Goal: Check status: Check status

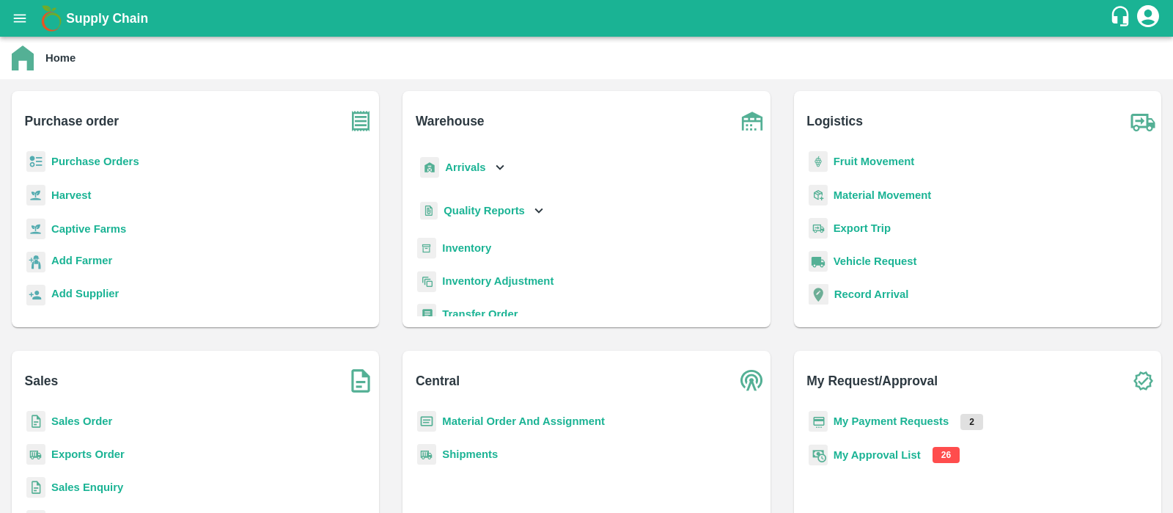
click at [114, 159] on b "Purchase Orders" at bounding box center [95, 161] width 88 height 12
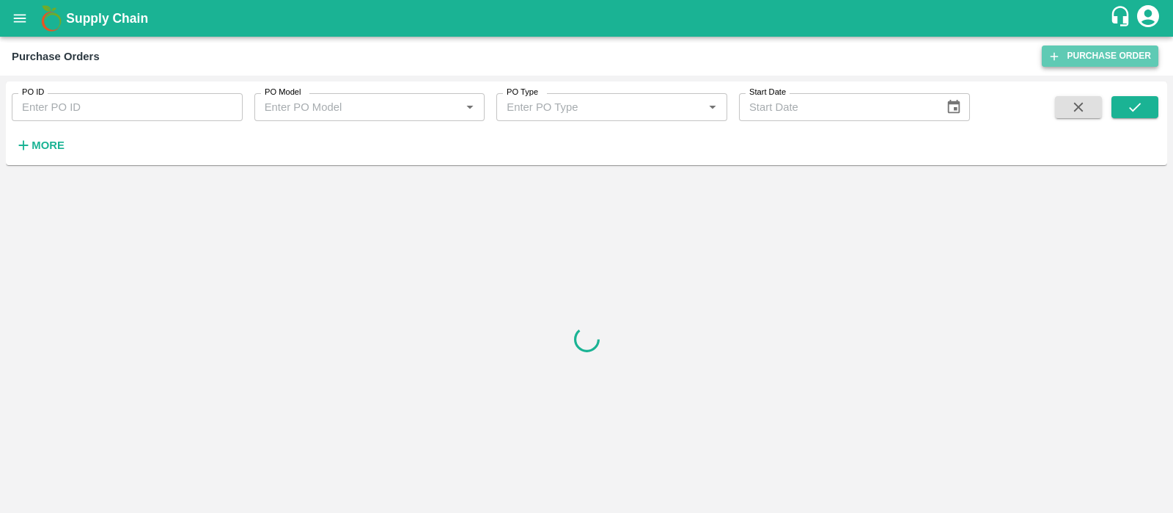
click at [1105, 50] on link "Purchase Order" at bounding box center [1100, 55] width 117 height 21
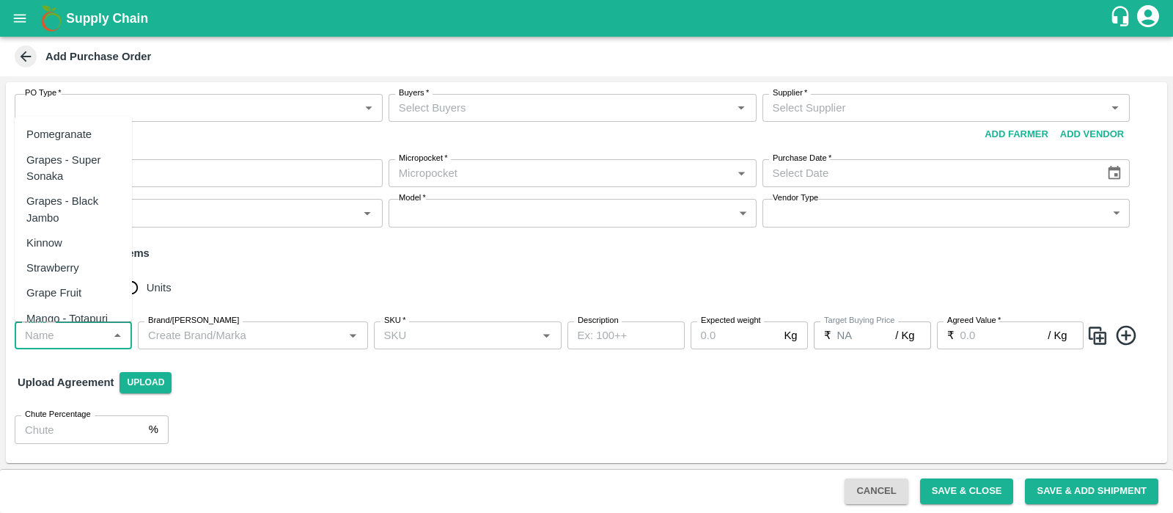
click at [90, 331] on input "Name   *" at bounding box center [61, 335] width 84 height 19
type input "a"
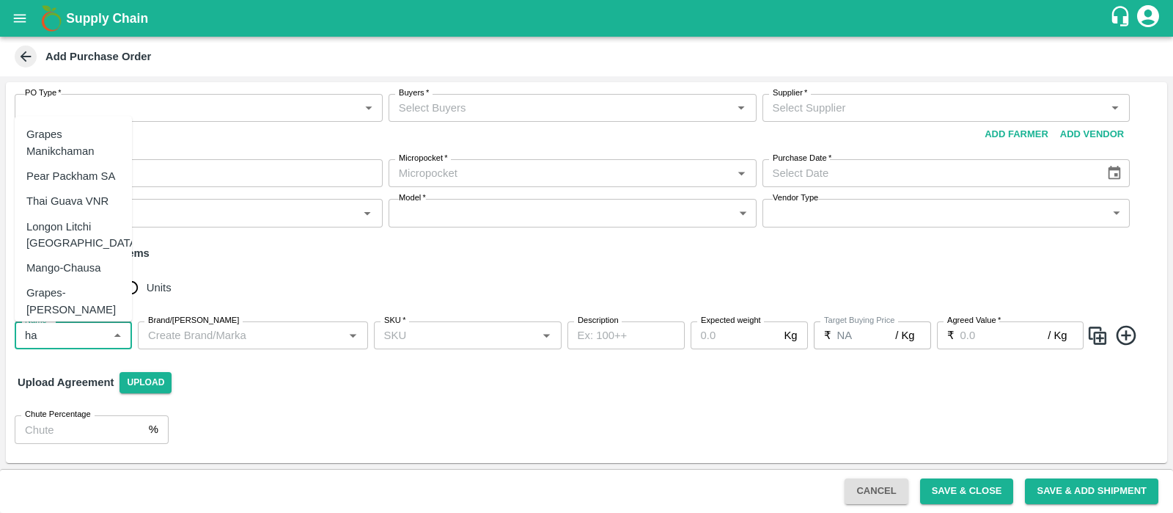
type input "h"
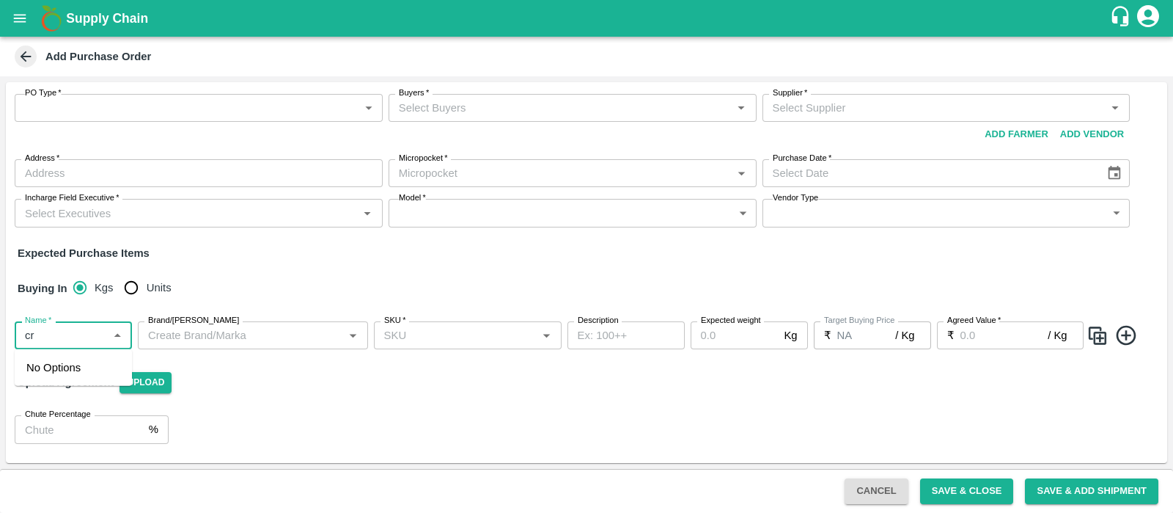
type input "c"
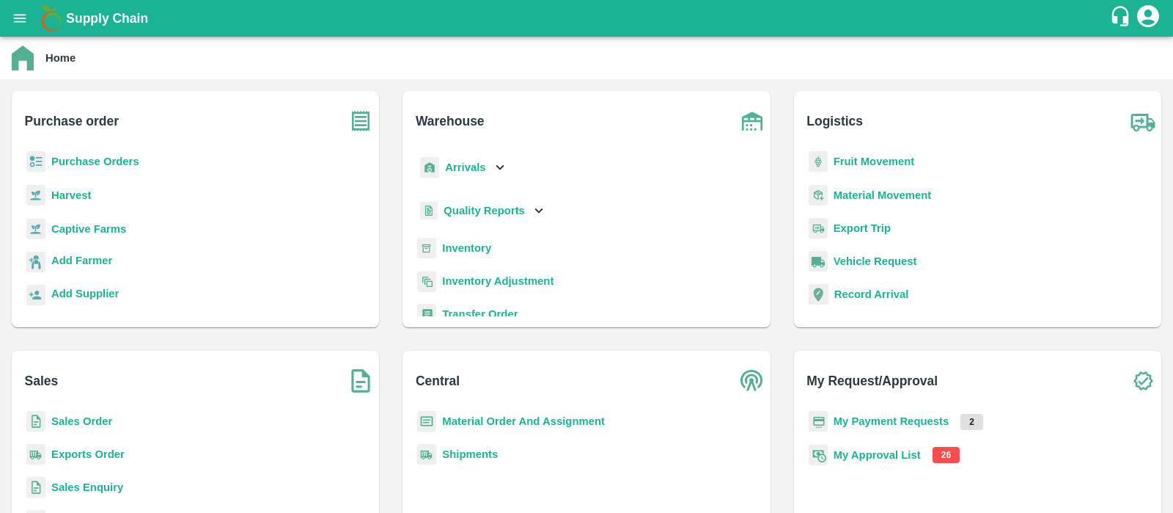
click at [117, 159] on b "Purchase Orders" at bounding box center [95, 161] width 88 height 12
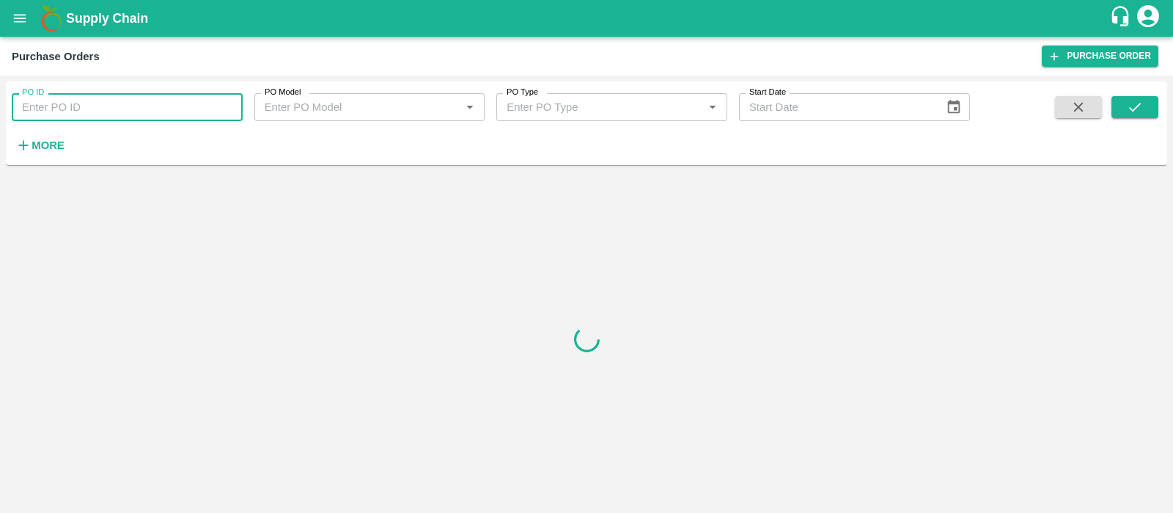
click at [142, 99] on input "PO ID" at bounding box center [127, 107] width 231 height 28
paste input "178736"
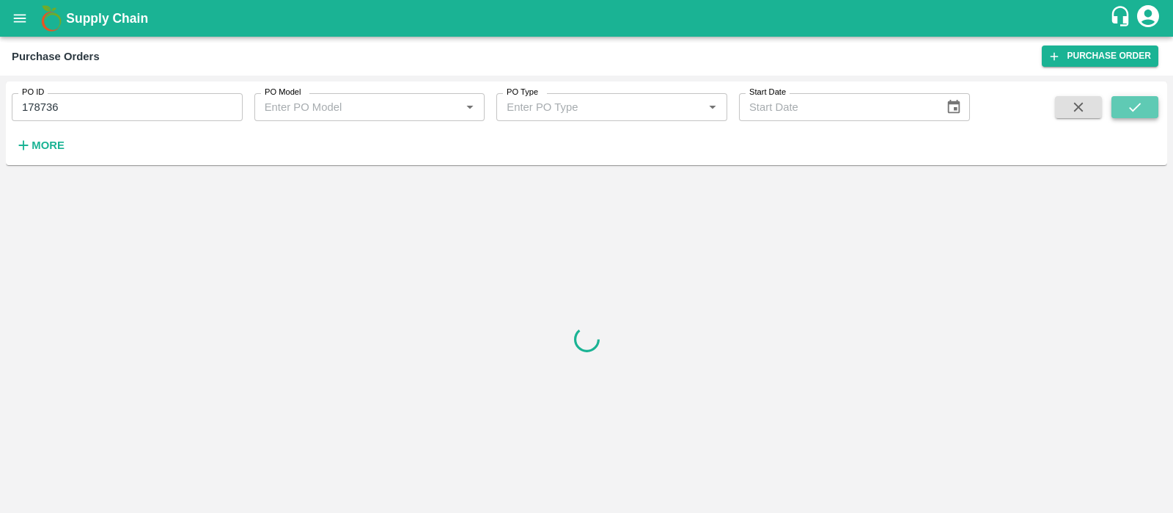
click at [1137, 105] on icon "submit" at bounding box center [1135, 107] width 16 height 16
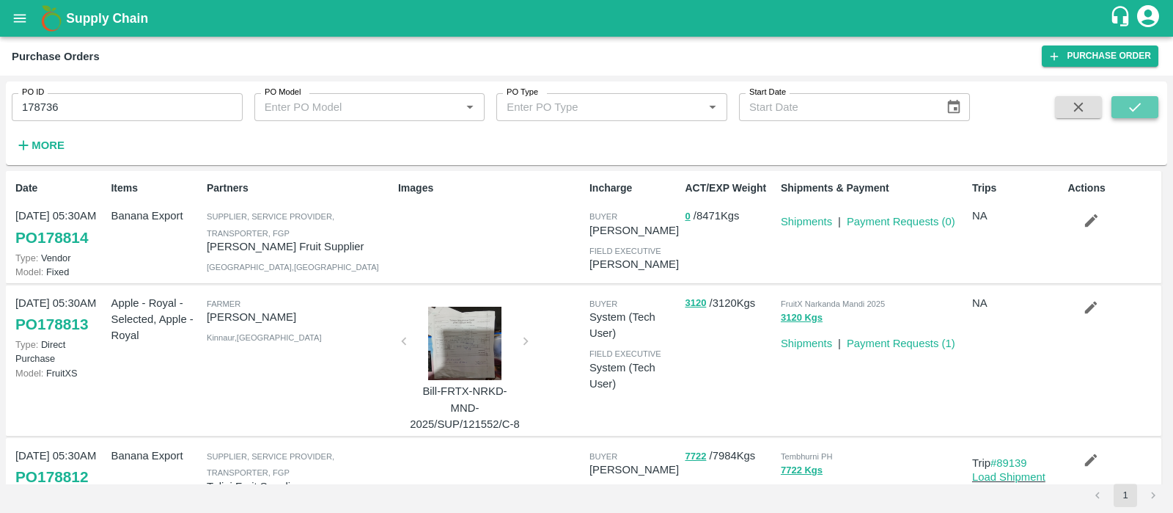
click at [1129, 105] on icon "submit" at bounding box center [1135, 107] width 16 height 16
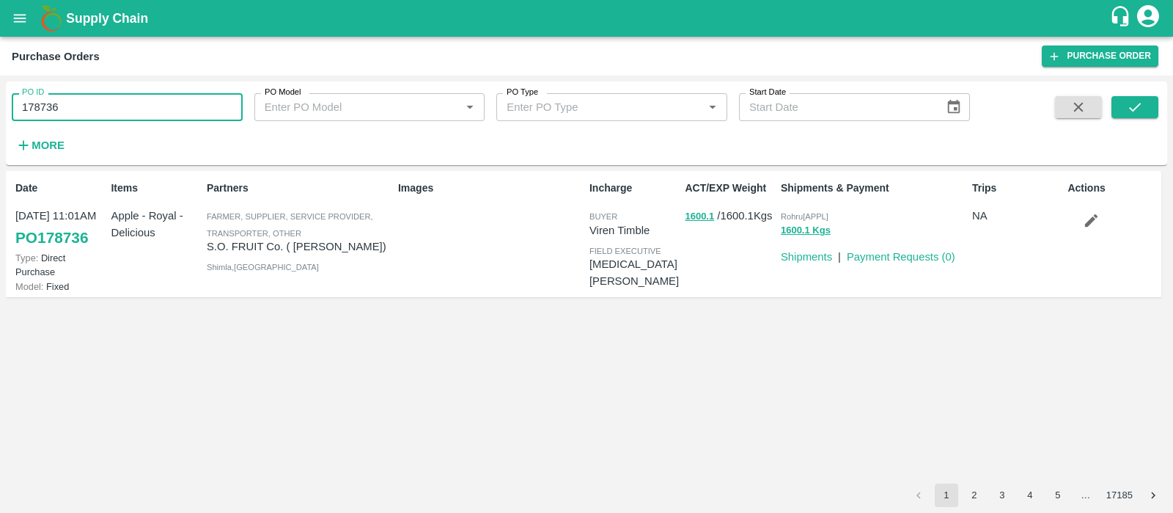
click at [142, 97] on input "178736" at bounding box center [127, 107] width 231 height 28
paste input "text"
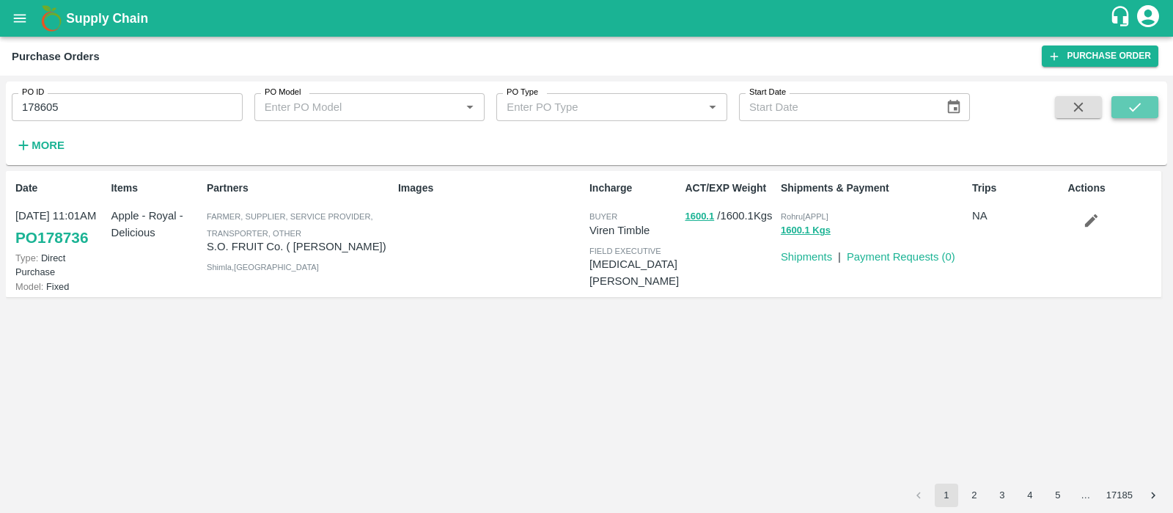
click at [1131, 114] on icon "submit" at bounding box center [1135, 107] width 16 height 16
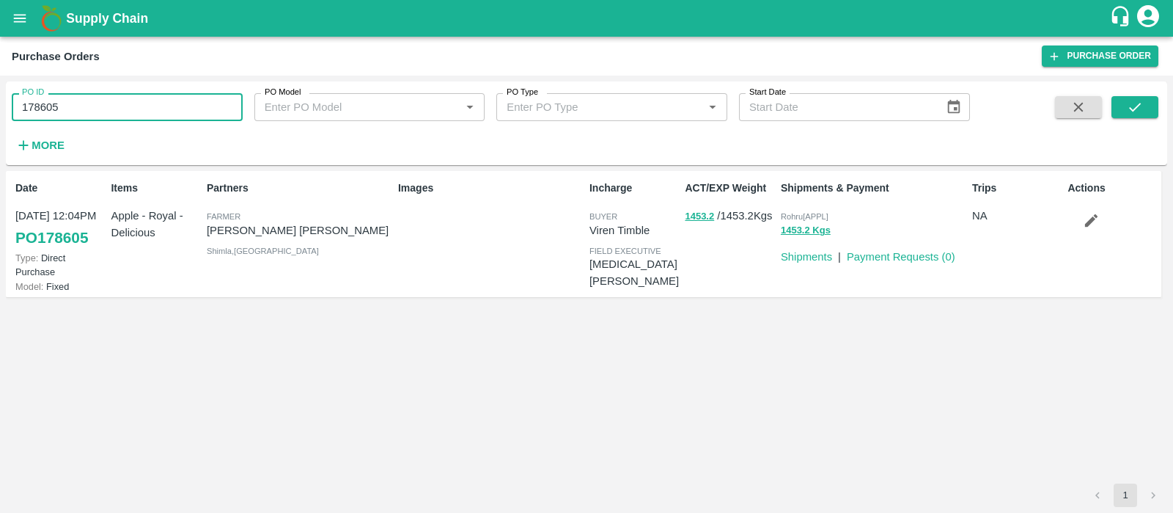
click at [79, 114] on input "178605" at bounding box center [127, 107] width 231 height 28
paste input "text"
type input "112589"
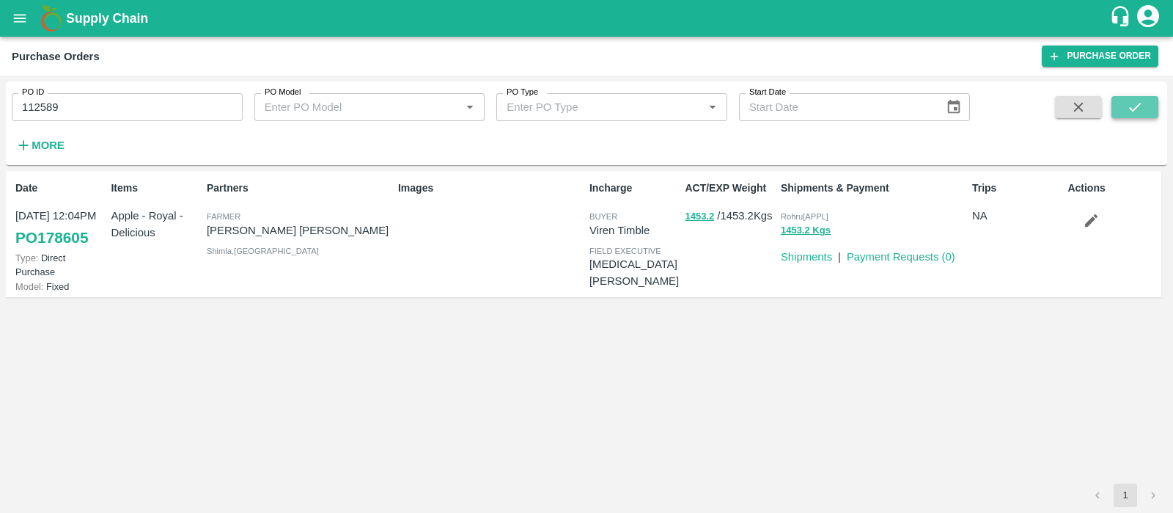
click at [1148, 107] on button "submit" at bounding box center [1135, 107] width 47 height 22
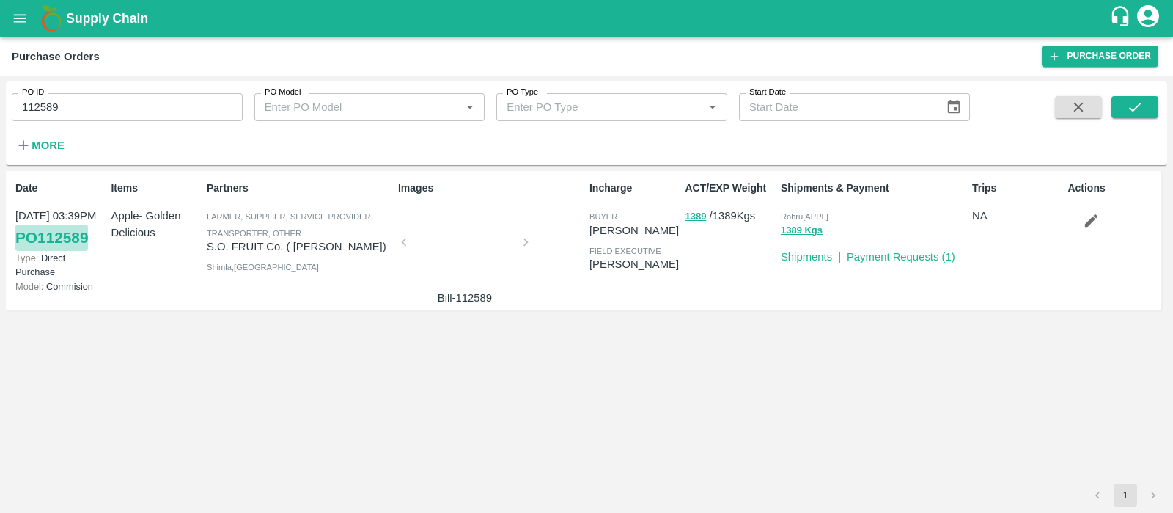
click at [71, 236] on link "PO 112589" at bounding box center [51, 237] width 73 height 26
click at [898, 252] on link "Payment Requests ( 1 )" at bounding box center [901, 257] width 109 height 12
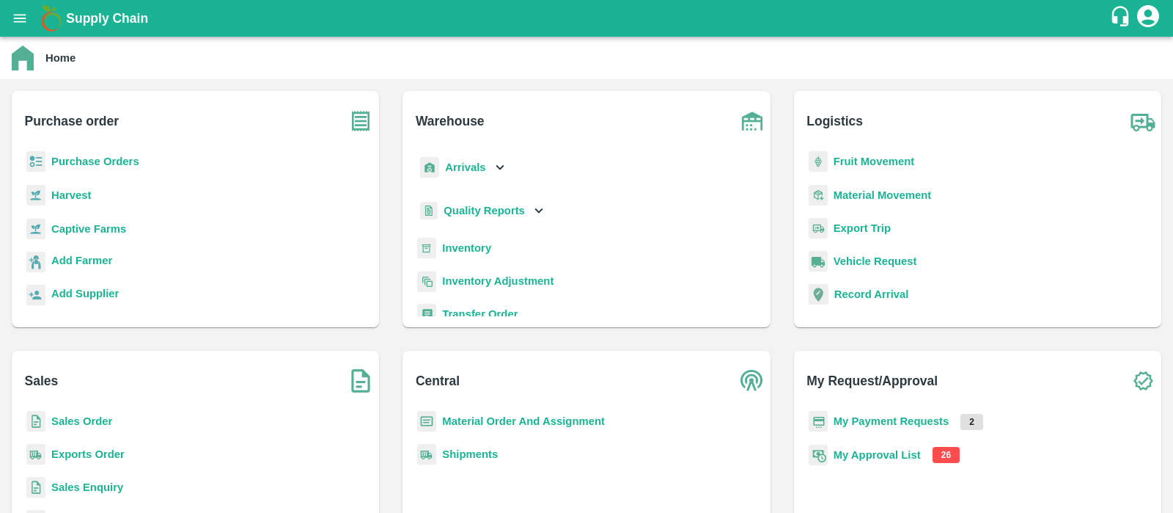
click at [87, 164] on b "Purchase Orders" at bounding box center [95, 161] width 88 height 12
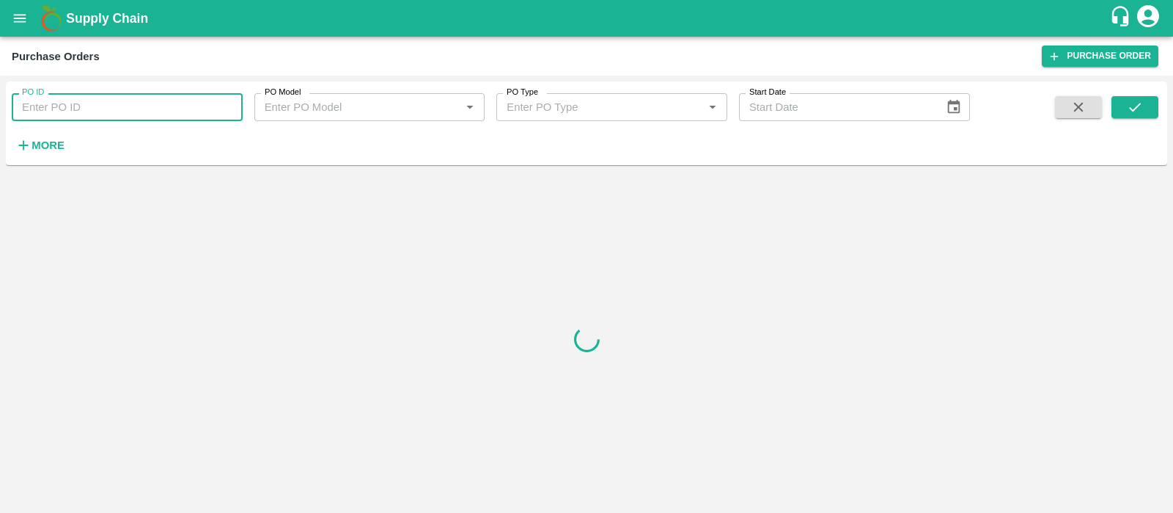
click at [161, 114] on input "PO ID" at bounding box center [127, 107] width 231 height 28
paste input "110007"
type input "110007"
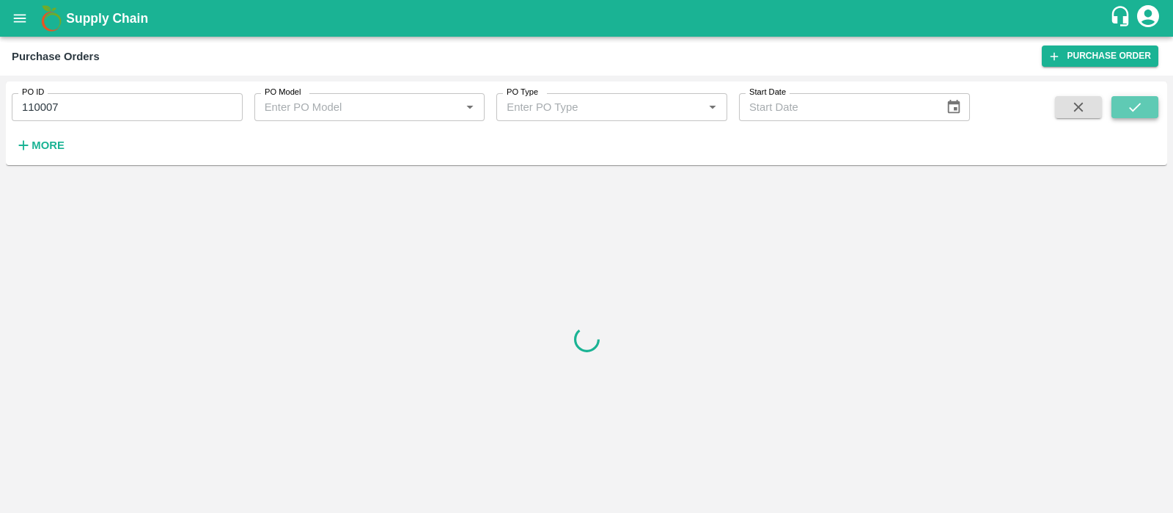
click at [1148, 102] on button "submit" at bounding box center [1135, 107] width 47 height 22
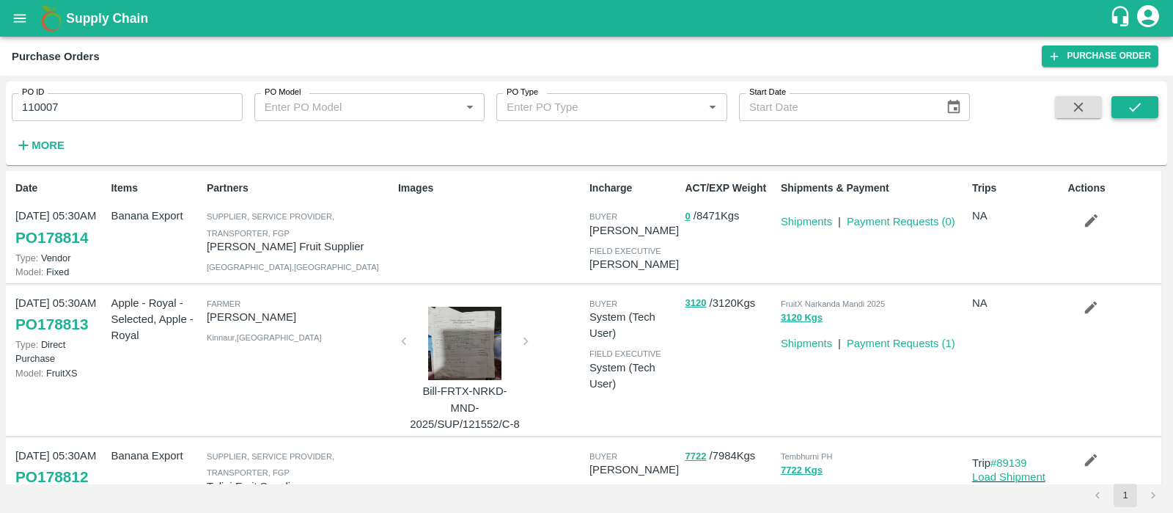
click at [1123, 111] on button "submit" at bounding box center [1135, 107] width 47 height 22
